Goal: Information Seeking & Learning: Learn about a topic

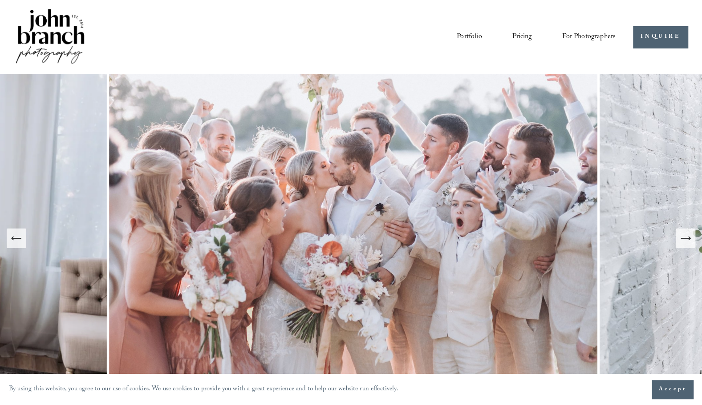
click at [524, 34] on link "Pricing" at bounding box center [522, 36] width 20 height 15
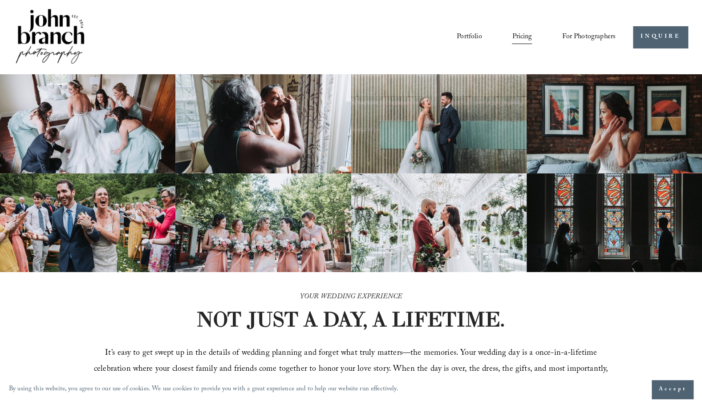
click at [0, 0] on span "Education" at bounding box center [0, 0] width 0 height 0
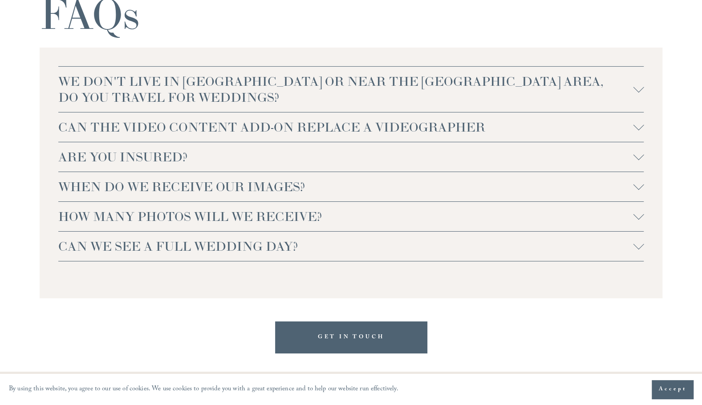
scroll to position [1913, 0]
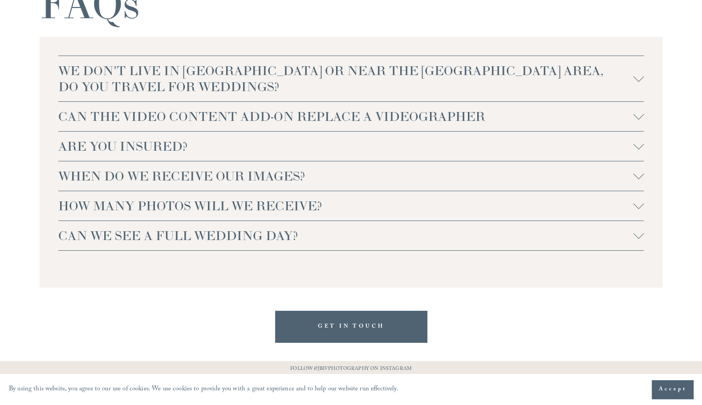
click at [401, 207] on span "HOW MANY PHOTOS WILL WE RECEIVE?" at bounding box center [345, 206] width 575 height 16
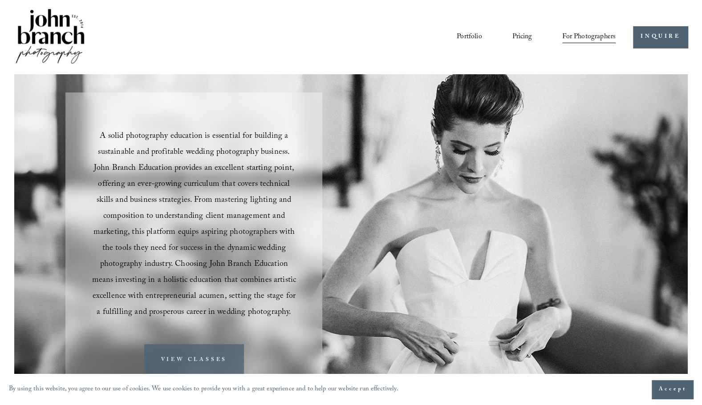
click at [190, 361] on link "VIEW CLASSES" at bounding box center [194, 360] width 100 height 32
click at [476, 36] on link "Portfolio" at bounding box center [468, 36] width 25 height 15
click at [477, 35] on link "Portfolio" at bounding box center [468, 36] width 25 height 15
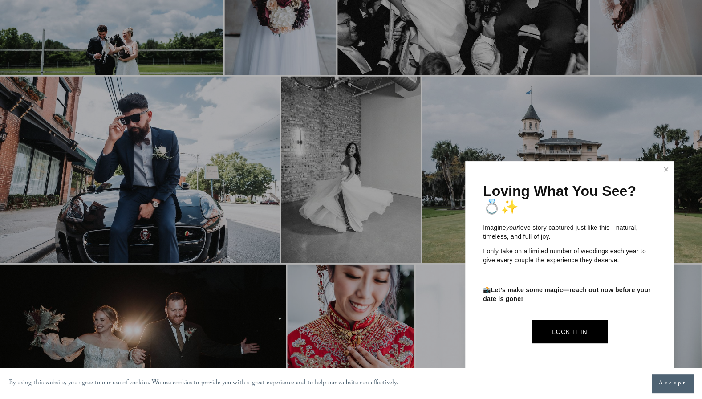
scroll to position [1068, 0]
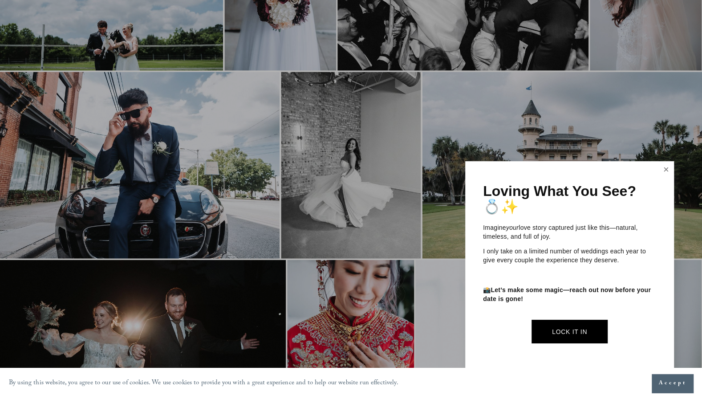
click at [667, 171] on link "Close" at bounding box center [665, 169] width 13 height 14
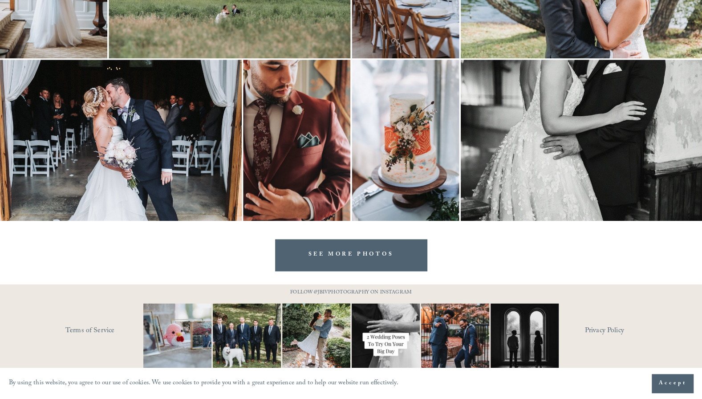
scroll to position [2706, 0]
